Goal: Task Accomplishment & Management: Use online tool/utility

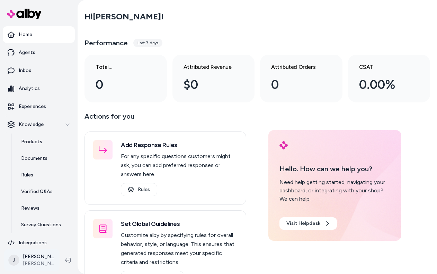
click at [30, 258] on html "Home Agents Inbox Analytics Experiences Knowledge Products Documents Rules Veri…" at bounding box center [218, 137] width 437 height 274
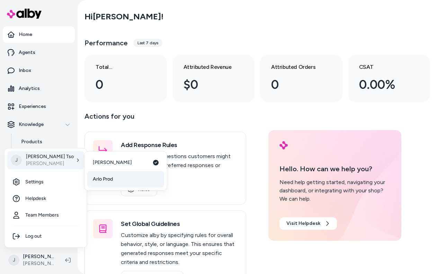
click at [115, 178] on link "Arlo Prod" at bounding box center [125, 179] width 77 height 17
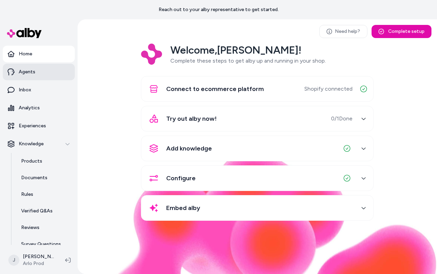
click at [41, 71] on link "Agents" at bounding box center [39, 72] width 72 height 17
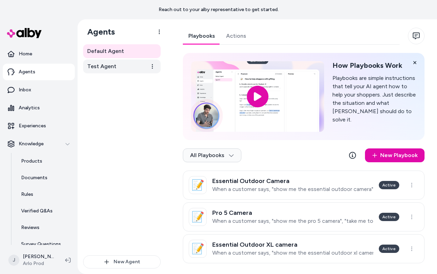
click at [121, 65] on link "Test Agent" at bounding box center [122, 67] width 78 height 14
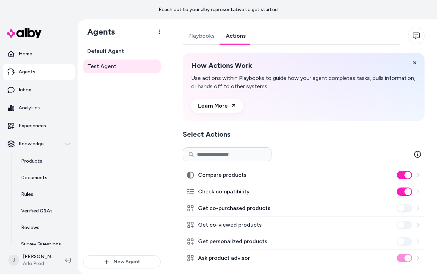
click at [230, 40] on link "Actions" at bounding box center [235, 36] width 31 height 17
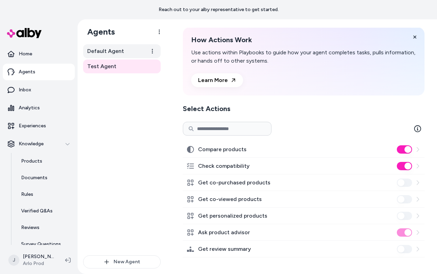
click at [105, 52] on span "Default Agent" at bounding box center [105, 51] width 37 height 8
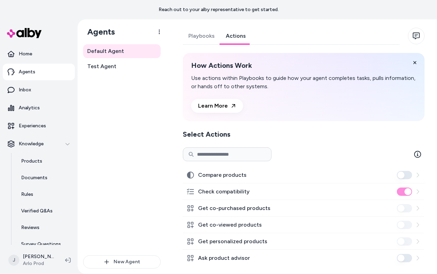
click at [242, 39] on link "Actions" at bounding box center [235, 36] width 31 height 17
click at [191, 37] on link "Playbooks" at bounding box center [201, 36] width 37 height 17
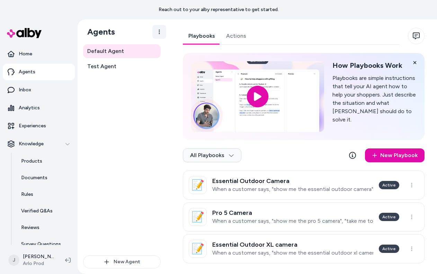
click at [161, 36] on html "Reach out to your alby representative to get started. Home Agents Inbox Analyti…" at bounding box center [218, 137] width 437 height 274
click at [172, 142] on html "Reach out to your alby representative to get started. Home Agents Inbox Analyti…" at bounding box center [218, 137] width 437 height 274
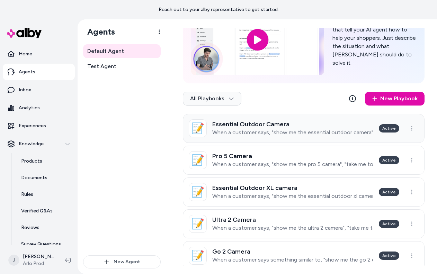
scroll to position [63, 0]
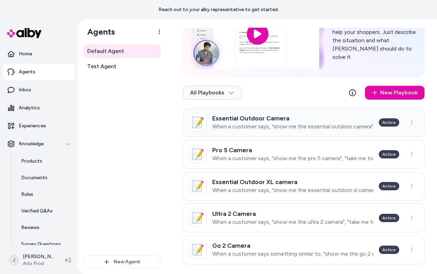
click at [294, 134] on link "📝 Essential Outdoor Camera When a customer says, "show me the essential outdoor…" at bounding box center [304, 122] width 242 height 29
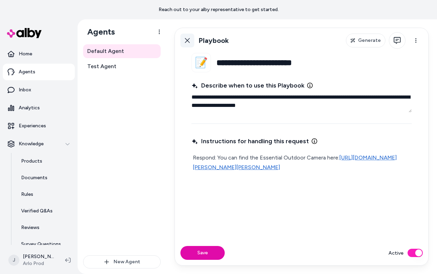
click at [188, 42] on icon at bounding box center [188, 41] width 6 height 6
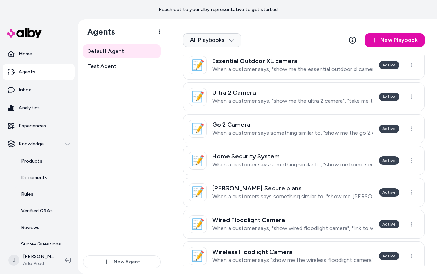
scroll to position [261, 0]
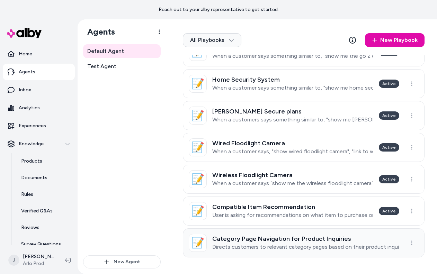
click at [309, 242] on h3 "Category Page Navigation for Product Inquiries" at bounding box center [305, 239] width 187 height 7
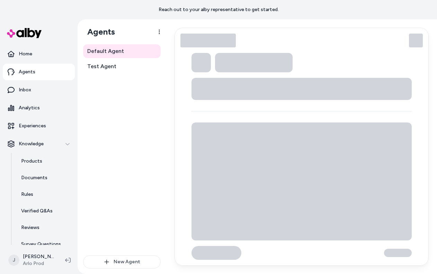
type textarea "*"
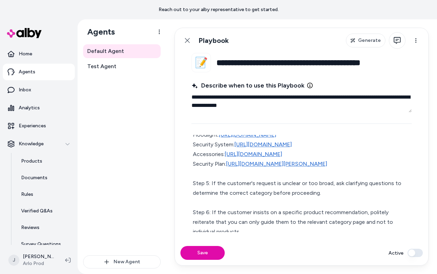
scroll to position [174, 0]
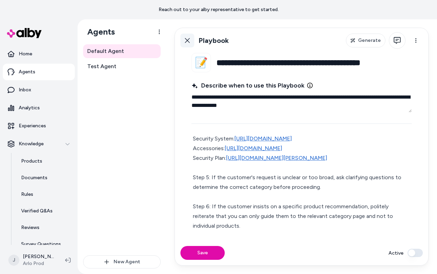
click at [186, 40] on icon at bounding box center [188, 41] width 6 height 6
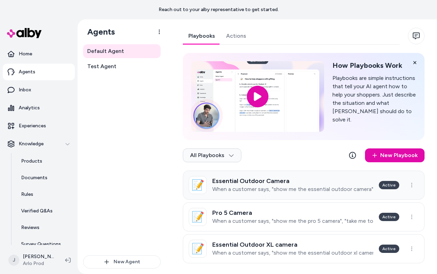
click at [324, 186] on p "When a customer says, "show me the essential outdoor camera", "provide link to …" at bounding box center [292, 189] width 161 height 7
click at [285, 191] on html "Reach out to your alby representative to get started. Home Agents Inbox Analyti…" at bounding box center [218, 137] width 437 height 274
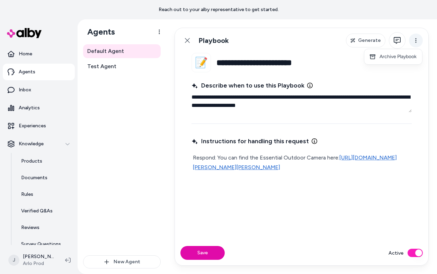
click at [415, 39] on html "**********" at bounding box center [218, 137] width 437 height 274
click at [341, 97] on textarea "**********" at bounding box center [302, 101] width 220 height 22
click at [412, 113] on fieldset "**********" at bounding box center [302, 147] width 254 height 188
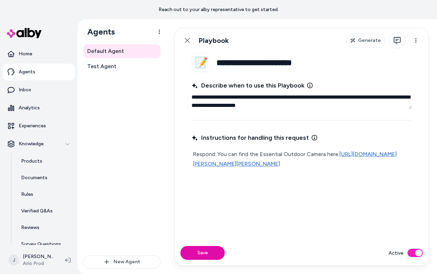
drag, startPoint x: 409, startPoint y: 109, endPoint x: 412, endPoint y: 105, distance: 5.2
click at [412, 105] on textarea "**********" at bounding box center [302, 99] width 220 height 19
click at [398, 44] on button "button" at bounding box center [397, 40] width 17 height 17
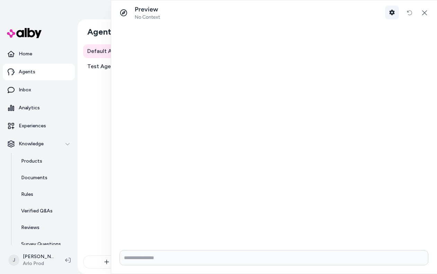
click at [395, 12] on button "Shopper Context" at bounding box center [392, 13] width 14 height 14
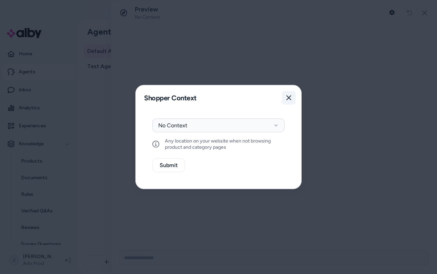
click at [289, 93] on button "Close" at bounding box center [289, 98] width 14 height 14
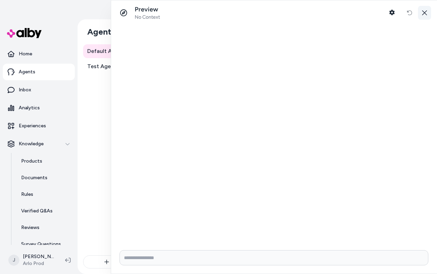
click at [425, 17] on button "button" at bounding box center [424, 13] width 13 height 14
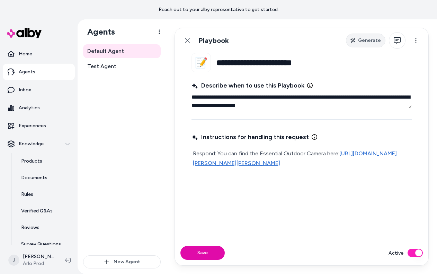
click at [361, 43] on span "Generate" at bounding box center [369, 40] width 23 height 7
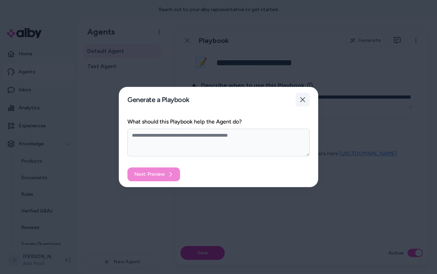
click at [303, 99] on icon "button" at bounding box center [302, 99] width 5 height 5
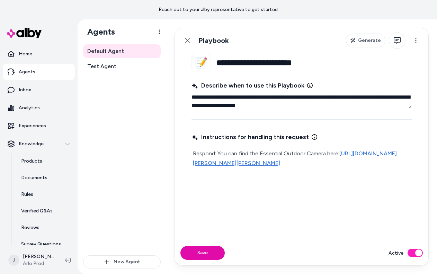
click at [413, 252] on button "Active" at bounding box center [415, 253] width 15 height 8
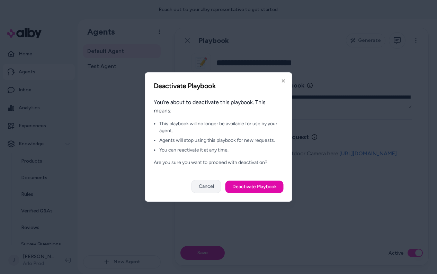
click at [195, 183] on button "Cancel" at bounding box center [207, 186] width 30 height 13
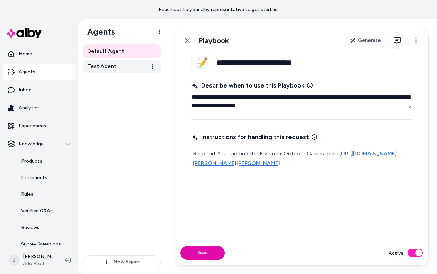
click at [116, 63] on link "Test Agent" at bounding box center [122, 67] width 78 height 14
click at [150, 68] on html "**********" at bounding box center [218, 137] width 437 height 274
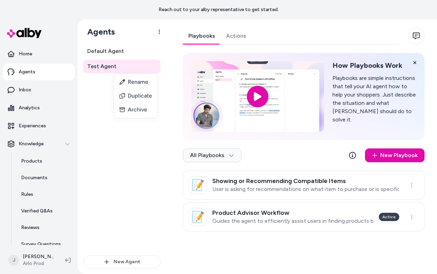
click at [153, 64] on html "Reach out to your alby representative to get started. Home Agents Inbox Analyti…" at bounding box center [218, 137] width 437 height 274
click at [353, 154] on icon at bounding box center [352, 155] width 7 height 7
click at [110, 48] on span "Default Agent" at bounding box center [105, 51] width 37 height 8
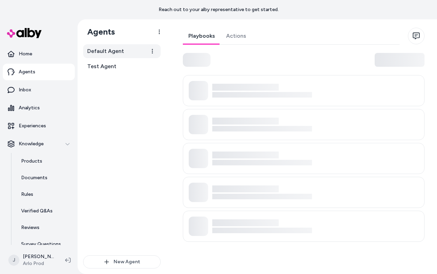
click at [112, 54] on span "Default Agent" at bounding box center [105, 51] width 37 height 8
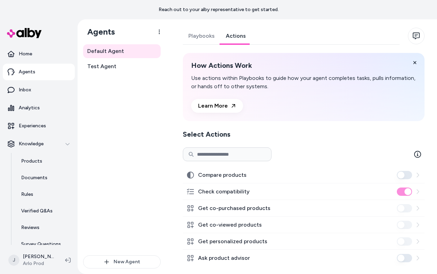
click at [230, 37] on link "Actions" at bounding box center [235, 36] width 31 height 17
click at [44, 202] on link "Rules" at bounding box center [44, 194] width 61 height 17
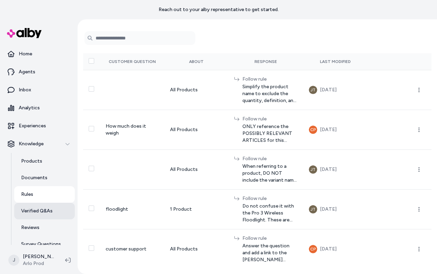
scroll to position [26, 0]
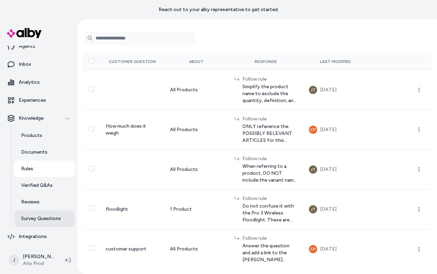
click at [32, 220] on p "Survey Questions" at bounding box center [41, 218] width 40 height 7
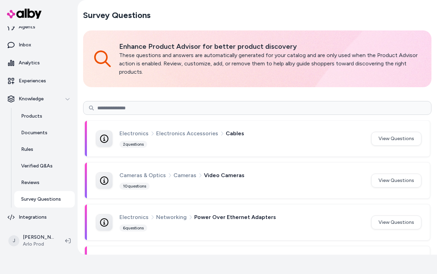
click at [178, 143] on div "Electronics Electronics Accessories Cables 2 questions" at bounding box center [242, 138] width 244 height 19
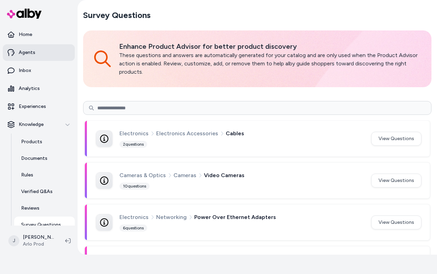
click at [39, 49] on link "Agents" at bounding box center [39, 52] width 72 height 17
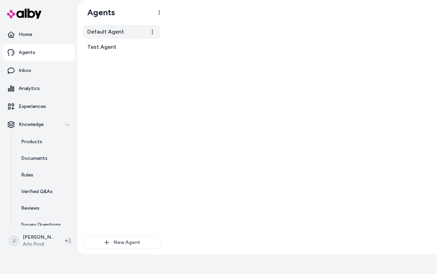
click at [90, 35] on span "Default Agent" at bounding box center [105, 32] width 37 height 8
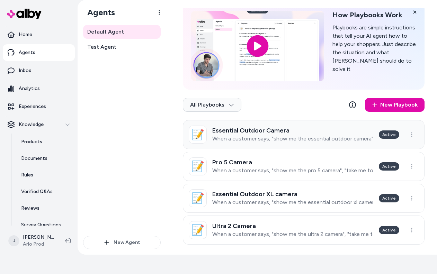
scroll to position [41, 0]
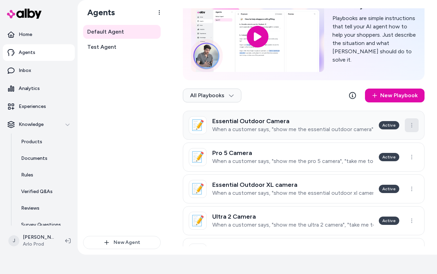
click at [416, 128] on html "Reach out to your alby representative to get started. Home Agents Inbox Analyti…" at bounding box center [218, 118] width 437 height 274
click at [264, 136] on html "Reach out to your alby representative to get started. Home Agents Inbox Analyti…" at bounding box center [218, 118] width 437 height 274
click at [267, 132] on p "When a customer says, "show me the essential outdoor camera", "provide link to …" at bounding box center [292, 129] width 161 height 7
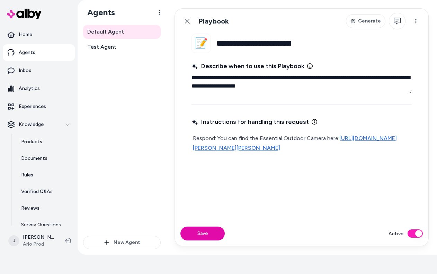
click at [415, 233] on button "Active" at bounding box center [415, 234] width 15 height 8
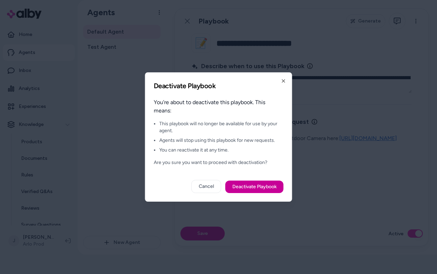
click at [268, 186] on button "Deactivate Playbook" at bounding box center [255, 187] width 58 height 12
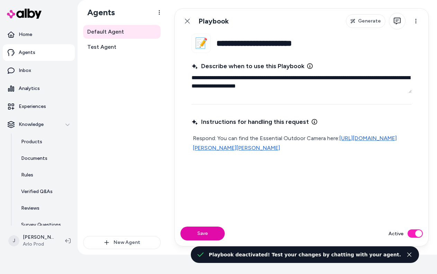
type textarea "*"
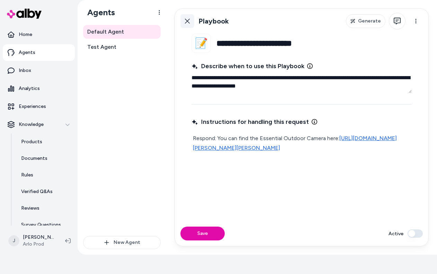
click at [186, 20] on icon at bounding box center [188, 21] width 6 height 6
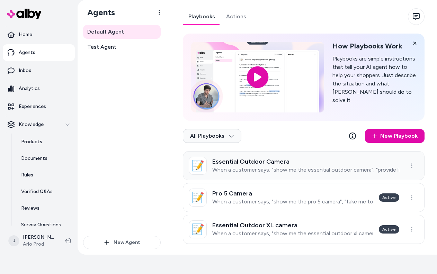
click at [373, 174] on link "📝 Essential Outdoor Camera When a customer says, "show me the essential outdoor…" at bounding box center [304, 165] width 242 height 29
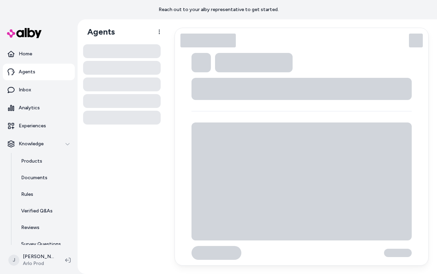
scroll to position [19, 0]
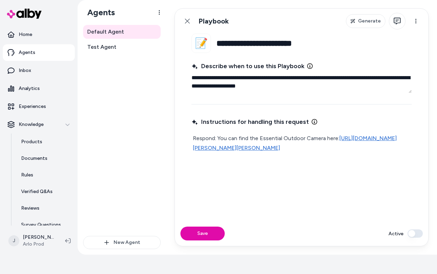
click at [418, 235] on button "Active" at bounding box center [415, 234] width 15 height 8
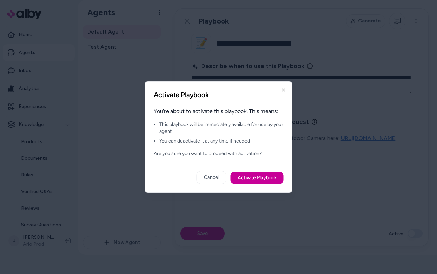
click at [273, 177] on button "Activate Playbook" at bounding box center [257, 178] width 53 height 12
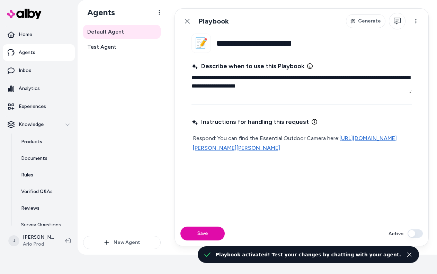
click at [326, 123] on div "Instructions for handling this request" at bounding box center [302, 122] width 220 height 12
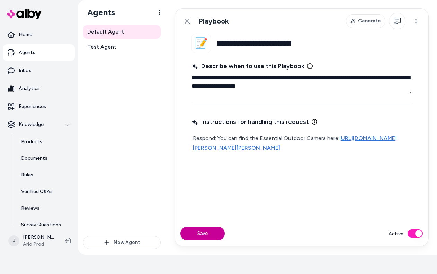
click at [211, 236] on button "Save" at bounding box center [202, 234] width 44 height 14
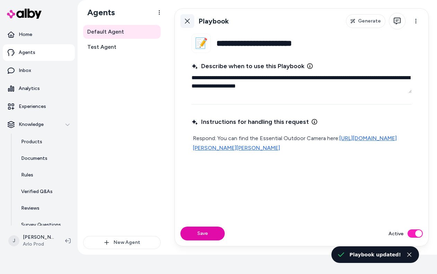
click at [186, 21] on icon at bounding box center [188, 21] width 6 height 6
click at [186, 20] on html "**********" at bounding box center [218, 118] width 437 height 274
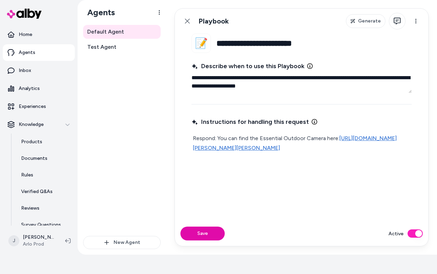
click at [157, 137] on html "**********" at bounding box center [218, 118] width 437 height 274
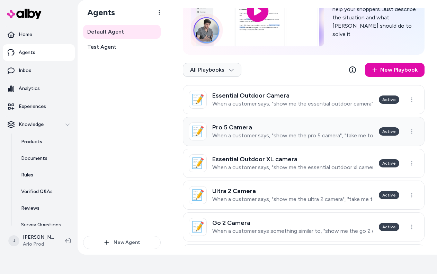
scroll to position [88, 0]
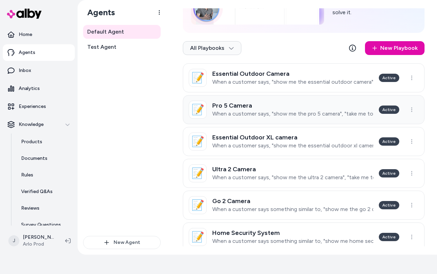
click at [347, 121] on link "📝 Pro 5 Camera When a customer says, "show me the pro 5 camera", "take me to pr…" at bounding box center [304, 109] width 242 height 29
click at [350, 116] on html "Reach out to your alby representative to get started. Home Agents Inbox Analyti…" at bounding box center [218, 118] width 437 height 274
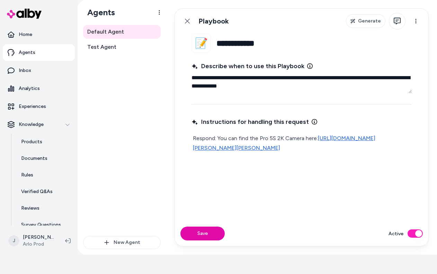
click at [423, 236] on div "Active" at bounding box center [406, 234] width 34 height 8
click at [414, 233] on button "Active" at bounding box center [415, 234] width 15 height 8
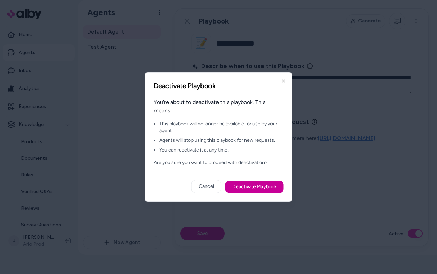
click at [263, 185] on button "Deactivate Playbook" at bounding box center [255, 187] width 58 height 12
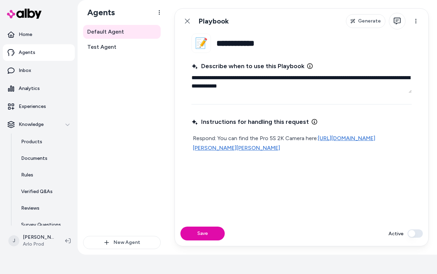
click at [418, 233] on button "Active" at bounding box center [415, 234] width 15 height 8
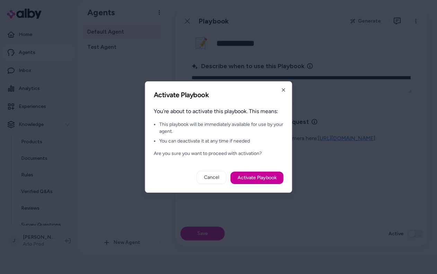
click at [263, 182] on button "Activate Playbook" at bounding box center [257, 178] width 53 height 12
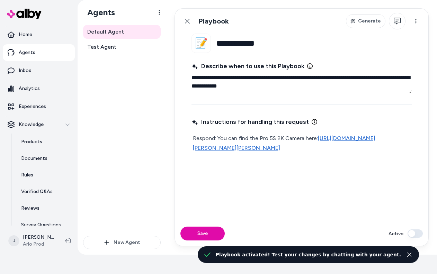
type textarea "*"
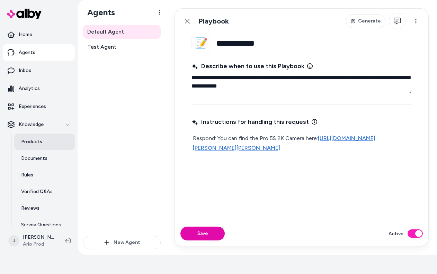
scroll to position [26, 0]
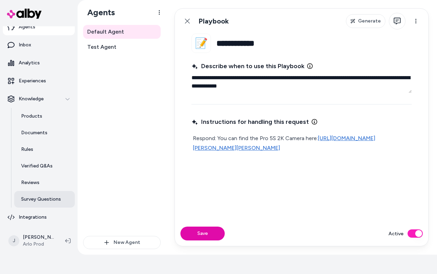
click at [39, 199] on p "Survey Questions" at bounding box center [41, 199] width 40 height 7
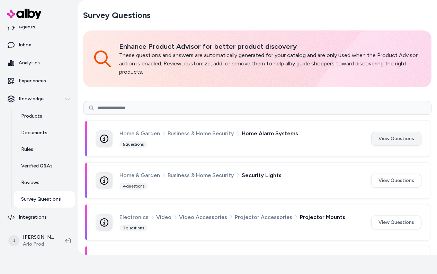
click at [387, 138] on button "View Questions" at bounding box center [396, 139] width 50 height 14
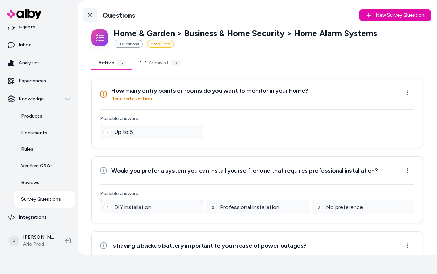
click at [94, 15] on link "Back to Categories" at bounding box center [90, 15] width 14 height 14
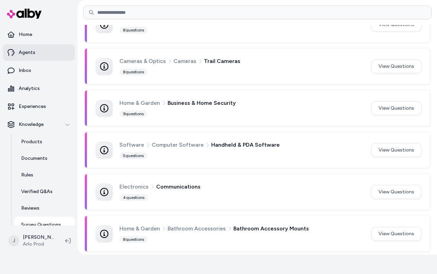
click at [31, 53] on p "Agents" at bounding box center [27, 52] width 17 height 7
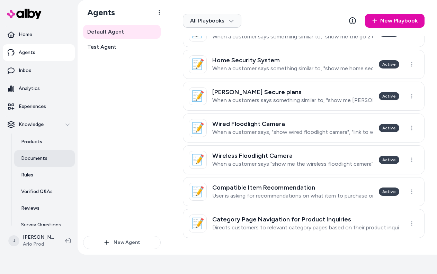
scroll to position [26, 0]
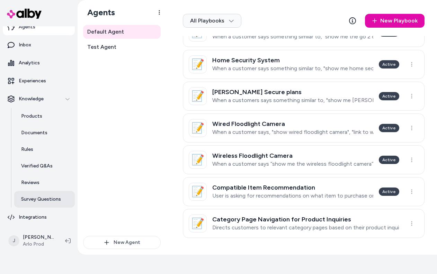
click at [35, 197] on p "Survey Questions" at bounding box center [41, 199] width 40 height 7
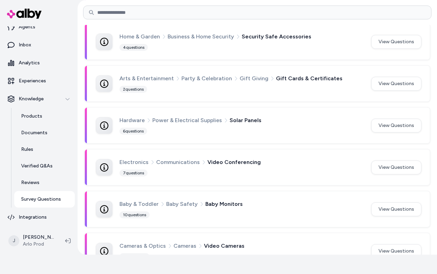
scroll to position [711, 0]
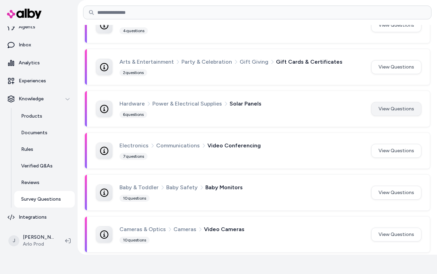
click at [387, 103] on button "View Questions" at bounding box center [396, 109] width 50 height 14
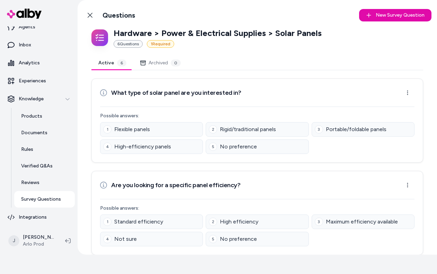
click at [144, 65] on button "Archived 0" at bounding box center [160, 63] width 54 height 14
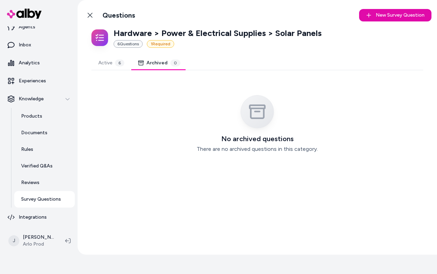
click at [112, 67] on button "Active 6" at bounding box center [111, 63] width 40 height 14
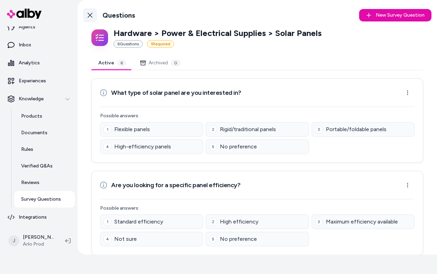
click at [91, 17] on icon at bounding box center [90, 15] width 6 height 6
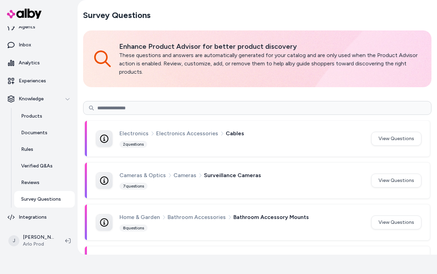
click at [150, 176] on span "Cameras & Optics" at bounding box center [143, 175] width 46 height 9
click at [377, 180] on button "View Questions" at bounding box center [396, 181] width 50 height 14
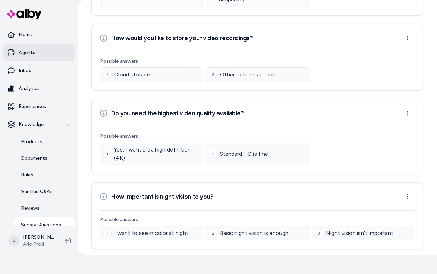
click at [37, 54] on link "Agents" at bounding box center [39, 52] width 72 height 17
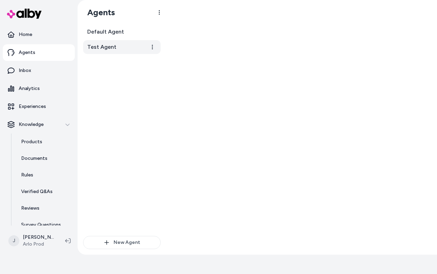
click at [108, 46] on span "Test Agent" at bounding box center [101, 47] width 29 height 8
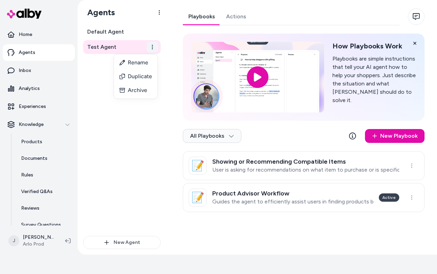
click at [152, 46] on html "Reach out to your alby representative to get started. Home Agents Inbox Analyti…" at bounding box center [218, 118] width 437 height 274
click at [236, 10] on link "Actions" at bounding box center [236, 16] width 31 height 17
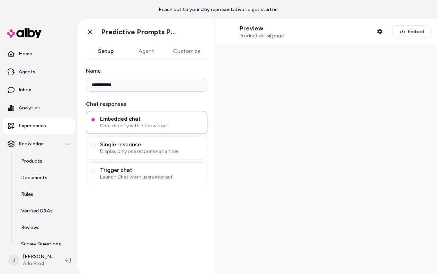
type input "**********"
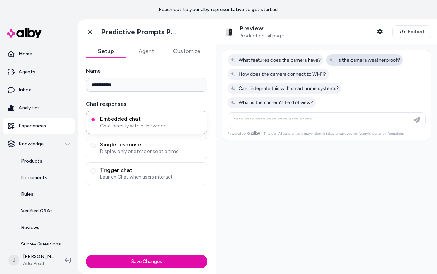
click at [351, 59] on span "Is the camera weatherproof?" at bounding box center [364, 60] width 71 height 6
type input "**********"
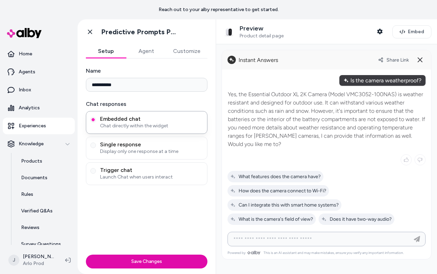
click at [302, 238] on input at bounding box center [319, 239] width 181 height 8
type input "**********"
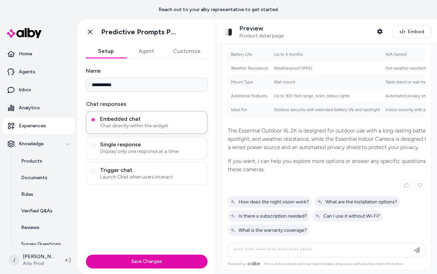
scroll to position [293, 0]
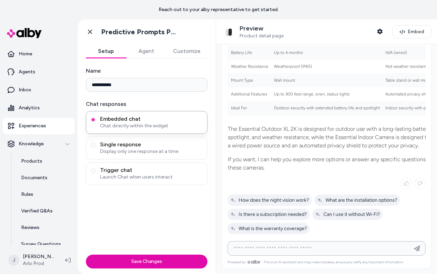
click at [370, 249] on input at bounding box center [319, 249] width 181 height 8
type input "**********"
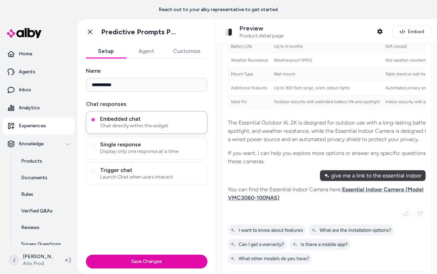
scroll to position [330, 0]
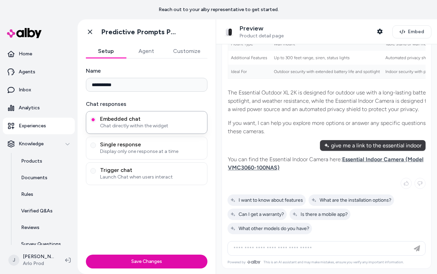
click at [322, 249] on input at bounding box center [319, 249] width 181 height 8
type input "**********"
click at [88, 30] on icon at bounding box center [90, 32] width 4 height 5
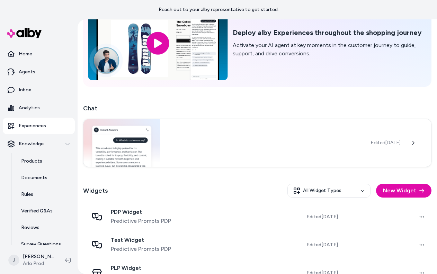
scroll to position [67, 0]
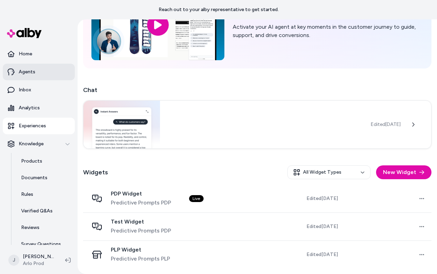
click at [27, 74] on p "Agents" at bounding box center [27, 72] width 17 height 7
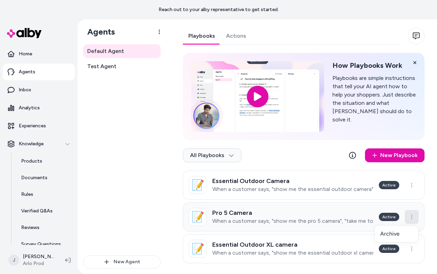
click at [413, 215] on html "Reach out to your alby representative to get started. Home Agents Inbox Analyti…" at bounding box center [218, 137] width 437 height 274
click at [319, 205] on html "Reach out to your alby representative to get started. Home Agents Inbox Analyti…" at bounding box center [218, 137] width 437 height 274
click at [263, 213] on h3 "Pro 5 Camera" at bounding box center [292, 213] width 161 height 7
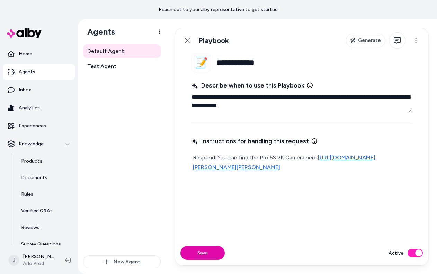
click at [414, 254] on button "Active" at bounding box center [415, 253] width 15 height 8
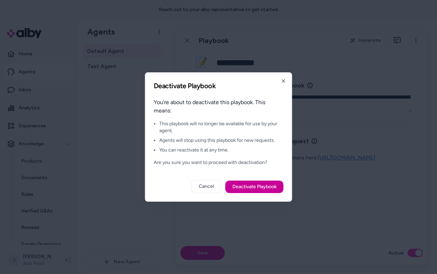
click at [253, 187] on button "Deactivate Playbook" at bounding box center [255, 187] width 58 height 12
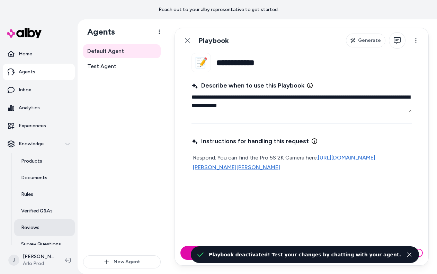
type textarea "*"
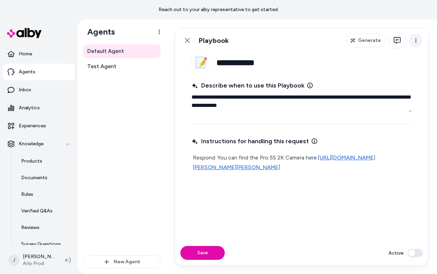
click at [412, 43] on html "**********" at bounding box center [218, 137] width 437 height 274
click at [400, 43] on icon "button" at bounding box center [397, 40] width 7 height 7
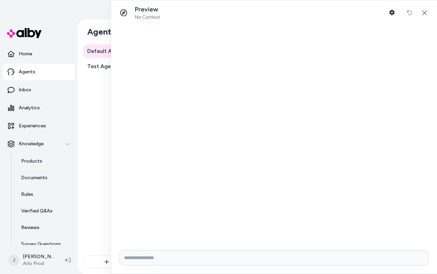
click at [141, 16] on span "No Context" at bounding box center [147, 17] width 25 height 6
click at [125, 11] on icon at bounding box center [123, 12] width 7 height 7
click at [393, 10] on icon "button" at bounding box center [392, 13] width 6 height 6
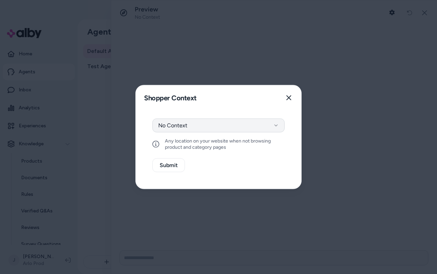
click at [273, 121] on button "No Context" at bounding box center [218, 126] width 132 height 14
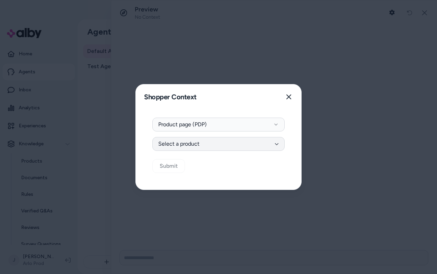
click at [260, 144] on button "Select a product" at bounding box center [218, 144] width 132 height 14
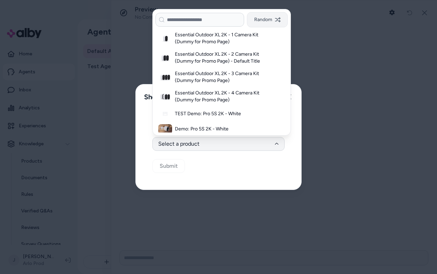
click at [273, 21] on button "Random" at bounding box center [267, 19] width 41 height 15
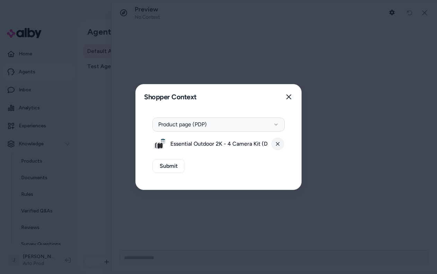
click at [278, 143] on icon at bounding box center [278, 144] width 4 height 4
click at [185, 127] on button "Product page (PDP)" at bounding box center [218, 125] width 132 height 14
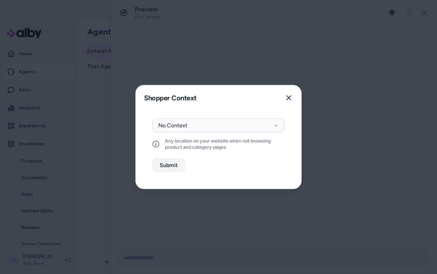
click at [174, 166] on button "Submit" at bounding box center [168, 166] width 33 height 14
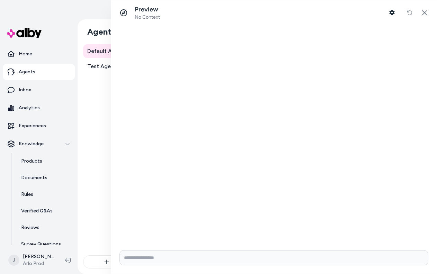
click at [218, 259] on input "Write your prompt here" at bounding box center [274, 257] width 309 height 15
type input "**********"
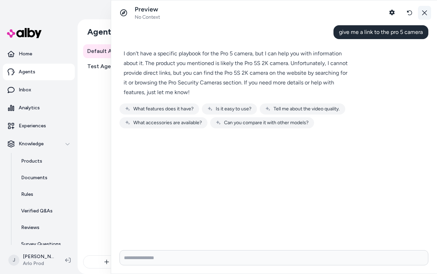
click at [424, 14] on icon "button" at bounding box center [425, 13] width 6 height 6
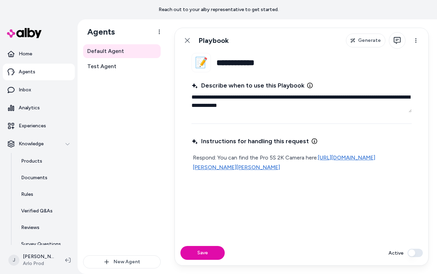
click at [414, 253] on button "Active" at bounding box center [415, 253] width 15 height 8
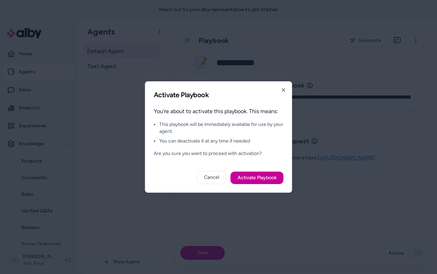
click at [252, 177] on button "Activate Playbook" at bounding box center [257, 178] width 53 height 12
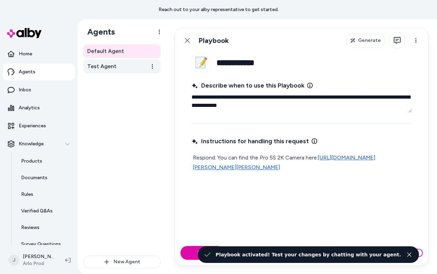
click at [100, 69] on span "Test Agent" at bounding box center [101, 66] width 29 height 8
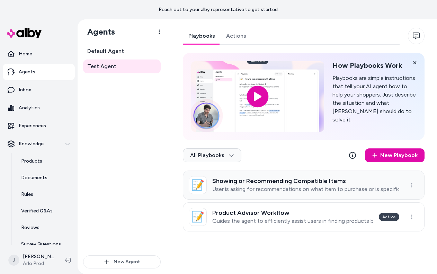
click at [249, 190] on p "User is asking for recommendations on what item to purchase or is specifically …" at bounding box center [305, 189] width 187 height 7
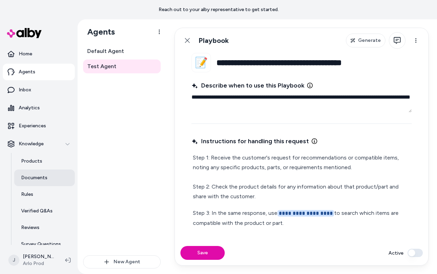
scroll to position [26, 0]
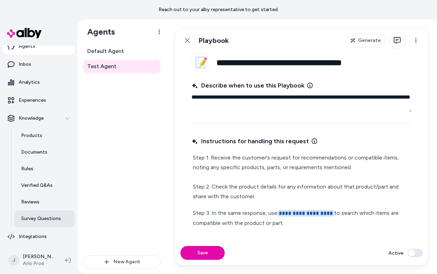
click at [44, 220] on p "Survey Questions" at bounding box center [41, 218] width 40 height 7
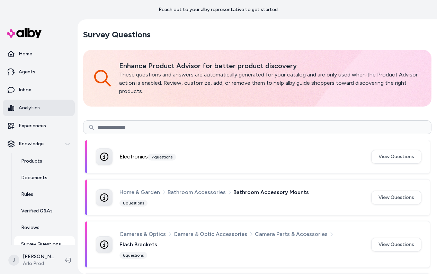
click at [23, 76] on link "Agents" at bounding box center [39, 72] width 72 height 17
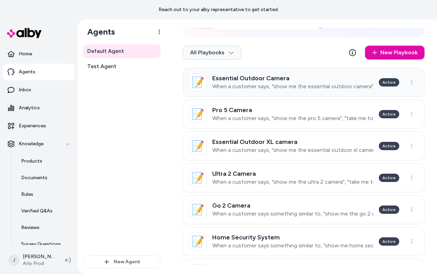
scroll to position [103, 0]
click at [413, 82] on html "Reach out to your alby representative to get started. Home Agents Inbox Analyti…" at bounding box center [218, 137] width 437 height 274
click at [347, 86] on html "Reach out to your alby representative to get started. Home Agents Inbox Analyti…" at bounding box center [218, 137] width 437 height 274
click at [347, 86] on p "When a customer says, "show me the essential outdoor camera", "provide link to …" at bounding box center [292, 86] width 161 height 7
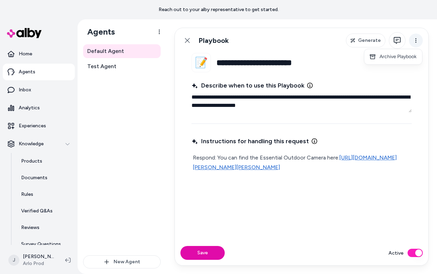
click at [420, 43] on html "**********" at bounding box center [218, 137] width 437 height 274
click at [420, 42] on html "**********" at bounding box center [218, 137] width 437 height 274
click at [377, 39] on span "Generate" at bounding box center [369, 40] width 23 height 7
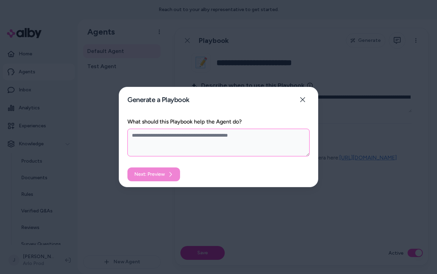
click at [258, 151] on textarea "What should this Playbook help the Agent do?" at bounding box center [218, 143] width 182 height 28
click at [301, 97] on icon "button" at bounding box center [303, 100] width 6 height 6
type textarea "*"
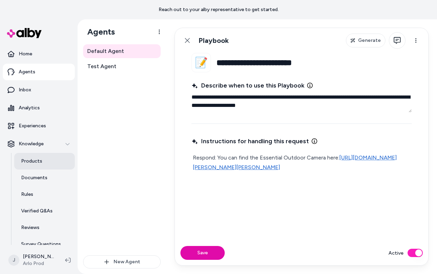
scroll to position [26, 0]
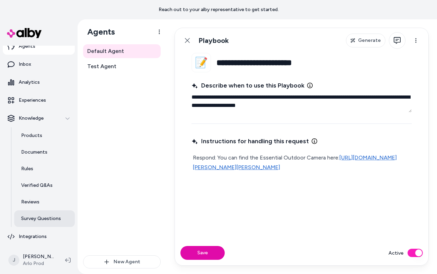
click at [30, 212] on link "Survey Questions" at bounding box center [44, 219] width 61 height 17
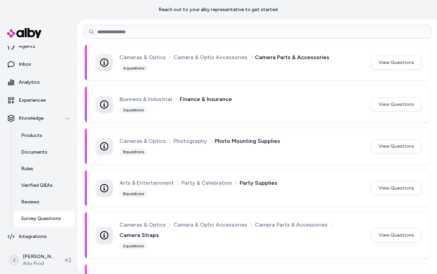
scroll to position [358, 0]
click at [227, 64] on div "Cameras & Optics Camera & Optic Accessories Camera Parts & Accessories 4 questi…" at bounding box center [242, 61] width 244 height 19
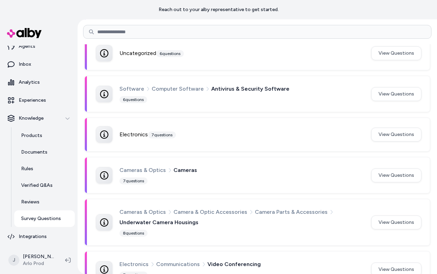
scroll to position [816, 0]
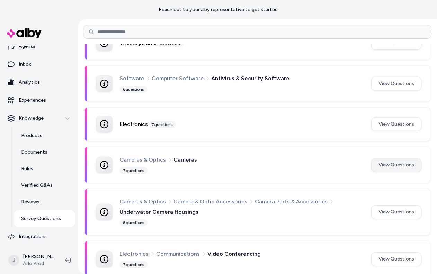
click at [396, 162] on button "View Questions" at bounding box center [396, 165] width 50 height 14
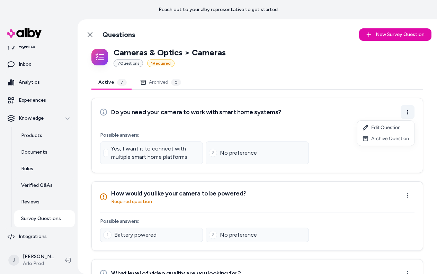
click at [407, 115] on html "Reach out to your alby representative to get started. Home Agents Inbox Analyti…" at bounding box center [218, 137] width 437 height 274
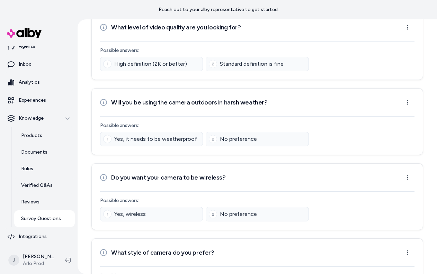
scroll to position [358, 0]
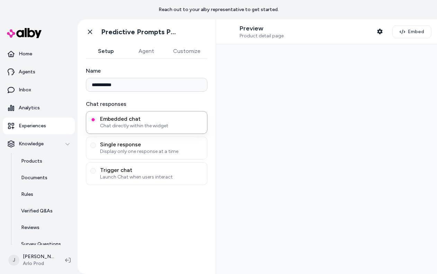
type input "**********"
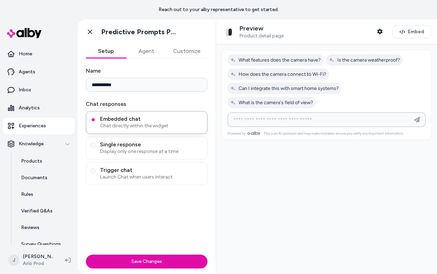
click at [339, 124] on input at bounding box center [319, 120] width 181 height 8
type input "**********"
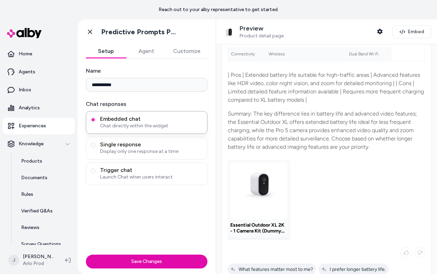
scroll to position [206, 0]
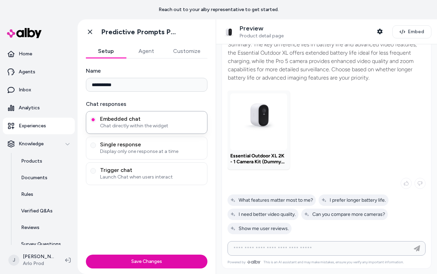
click at [318, 250] on input at bounding box center [319, 249] width 181 height 8
type input "**********"
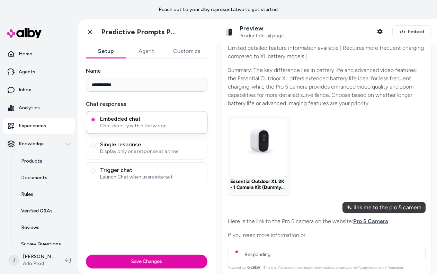
scroll to position [186, 0]
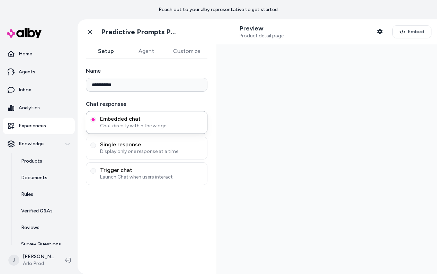
type input "**********"
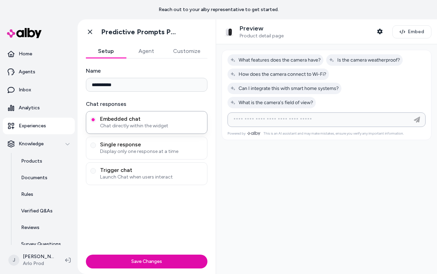
click at [347, 120] on input at bounding box center [319, 120] width 181 height 8
type input "**********"
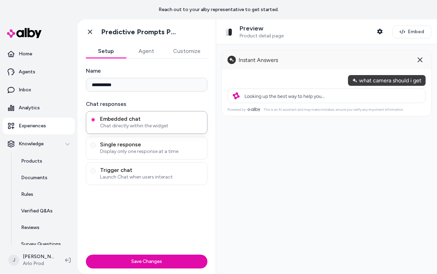
click at [140, 49] on button "Agent" at bounding box center [146, 51] width 40 height 14
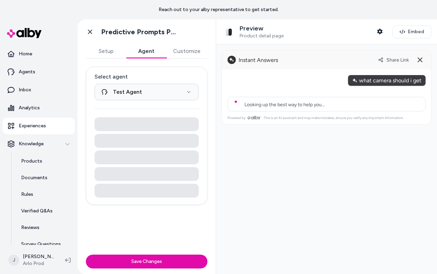
click at [173, 53] on button "Customize" at bounding box center [186, 51] width 41 height 14
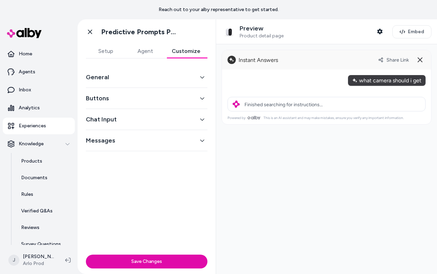
click at [179, 77] on button "General" at bounding box center [147, 77] width 122 height 10
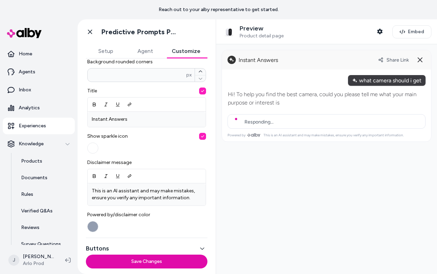
scroll to position [250, 0]
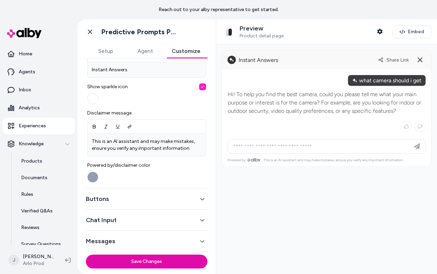
click at [202, 223] on button "Chat Input" at bounding box center [147, 220] width 122 height 10
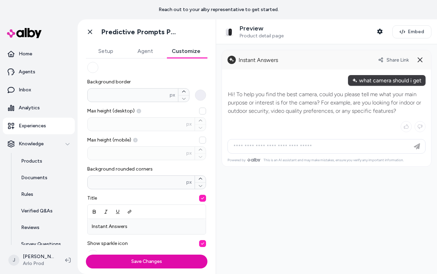
scroll to position [84, 0]
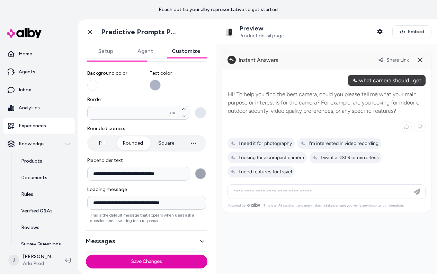
click at [151, 84] on button "Text color" at bounding box center [155, 85] width 11 height 11
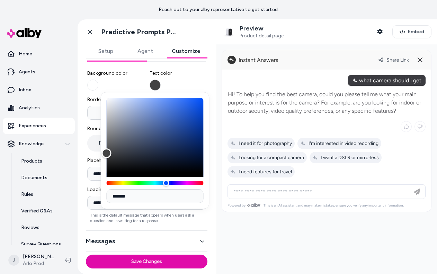
type input "*******"
drag, startPoint x: 112, startPoint y: 142, endPoint x: 104, endPoint y: 156, distance: 16.1
click at [107, 156] on div "Color" at bounding box center [155, 135] width 97 height 75
click at [182, 73] on span "Text color" at bounding box center [178, 73] width 57 height 7
click at [161, 80] on button "Text color" at bounding box center [155, 85] width 11 height 11
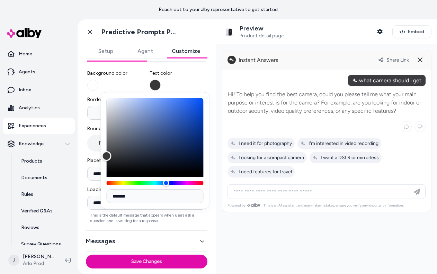
click at [182, 73] on span "Text color" at bounding box center [178, 73] width 57 height 7
click at [161, 80] on button "Text color" at bounding box center [155, 85] width 11 height 11
click at [198, 80] on label "Text color" at bounding box center [178, 80] width 57 height 21
click at [161, 80] on button "Text color" at bounding box center [155, 85] width 11 height 11
click at [206, 241] on button "Messages" at bounding box center [147, 242] width 122 height 10
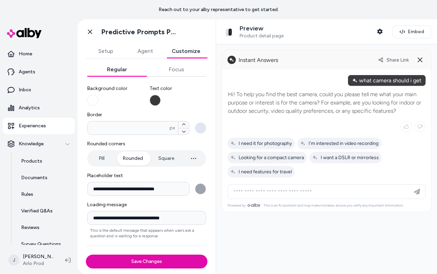
scroll to position [68, 0]
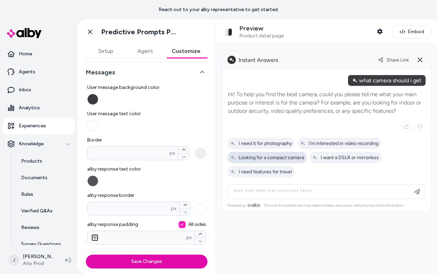
click at [289, 157] on span "Looking for a compact camera" at bounding box center [267, 158] width 74 height 6
type input "**********"
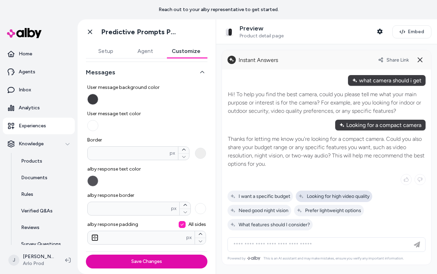
click at [308, 192] on div "Looking for high video quality" at bounding box center [334, 196] width 77 height 11
type input "**********"
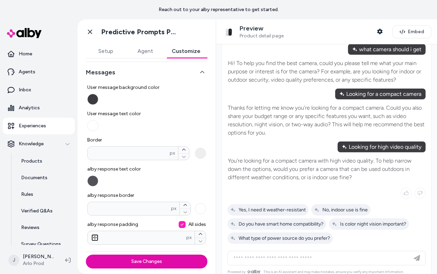
scroll to position [41, 0]
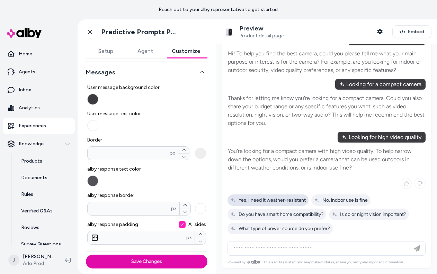
click at [292, 202] on span "Yes, I need it weather-resistant" at bounding box center [268, 200] width 76 height 6
type input "**********"
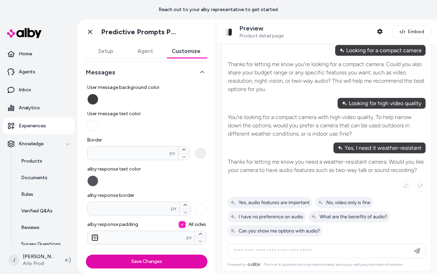
scroll to position [77, 0]
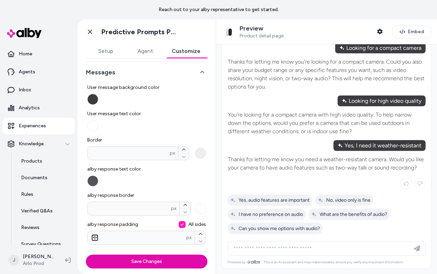
click at [292, 202] on span "Yes, audio features are important" at bounding box center [269, 200] width 79 height 6
type input "**********"
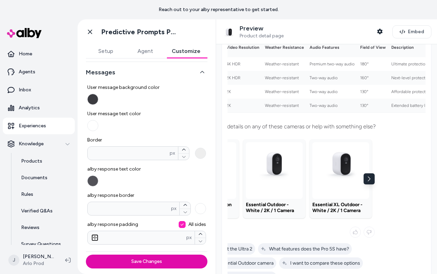
scroll to position [0, 91]
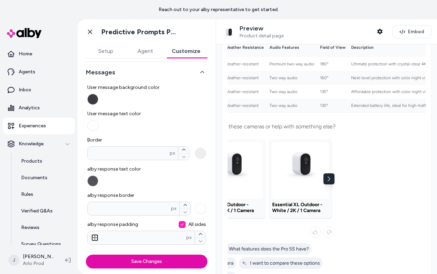
click at [330, 179] on icon "button" at bounding box center [329, 179] width 2 height 5
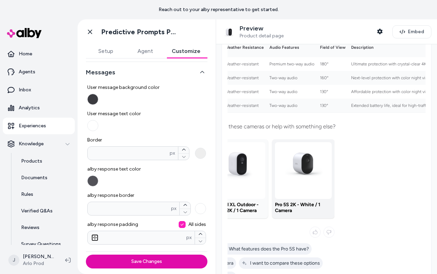
scroll to position [307, 0]
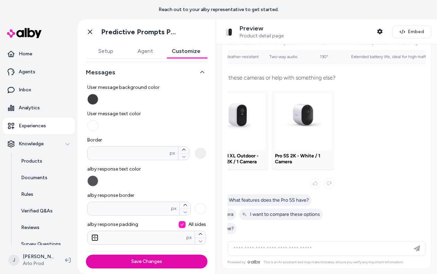
click at [292, 250] on input at bounding box center [319, 249] width 181 height 8
type input "**********"
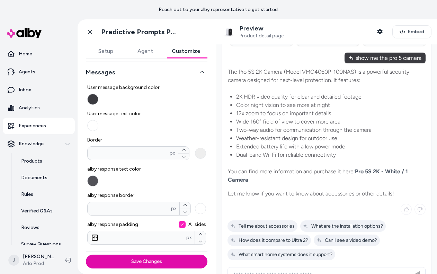
scroll to position [457, 0]
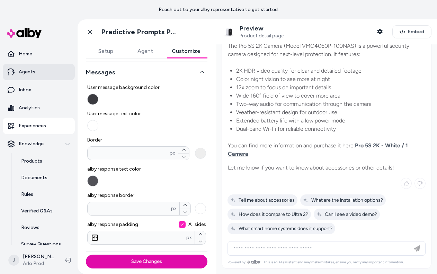
click at [39, 70] on link "Agents" at bounding box center [39, 72] width 72 height 17
click at [32, 72] on p "Agents" at bounding box center [27, 72] width 17 height 7
